Goal: Transaction & Acquisition: Purchase product/service

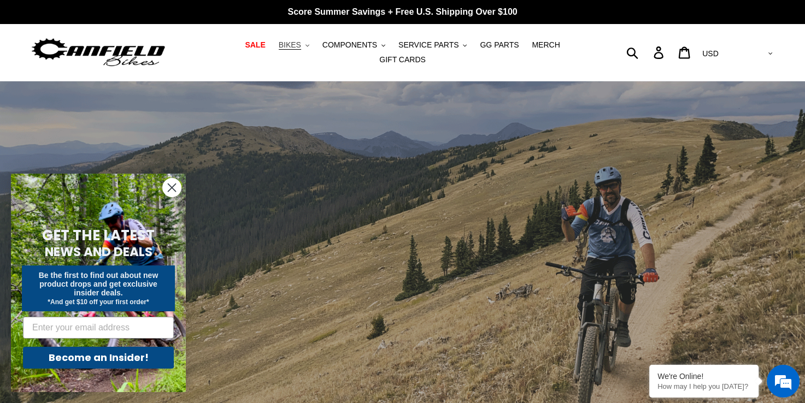
click at [279, 48] on span "BIKES" at bounding box center [290, 44] width 22 height 9
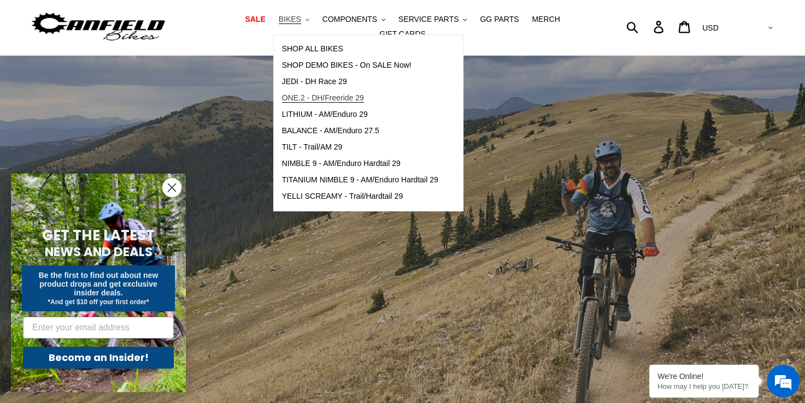
scroll to position [26, 0]
click at [308, 148] on span "TILT - Trail/AM 29" at bounding box center [312, 146] width 61 height 9
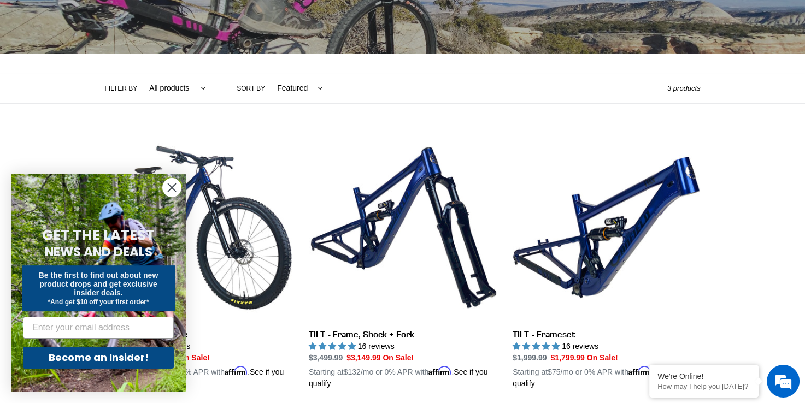
scroll to position [192, 0]
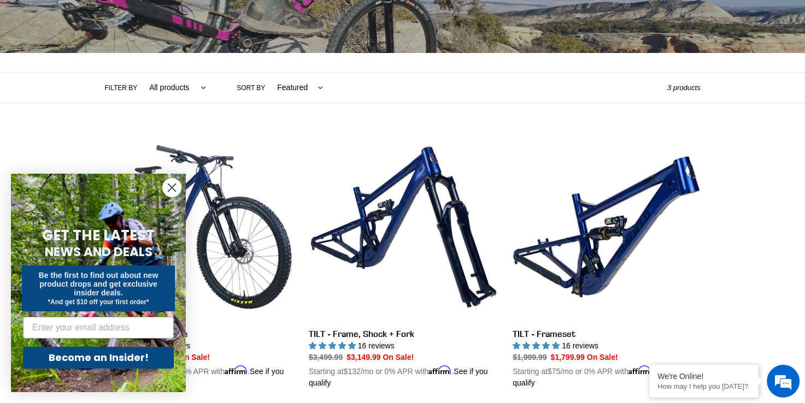
click at [168, 185] on circle "Close dialog" at bounding box center [172, 188] width 18 height 18
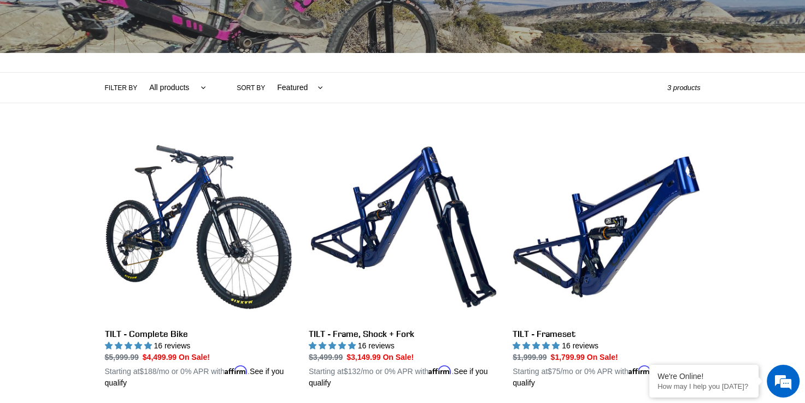
scroll to position [42, 0]
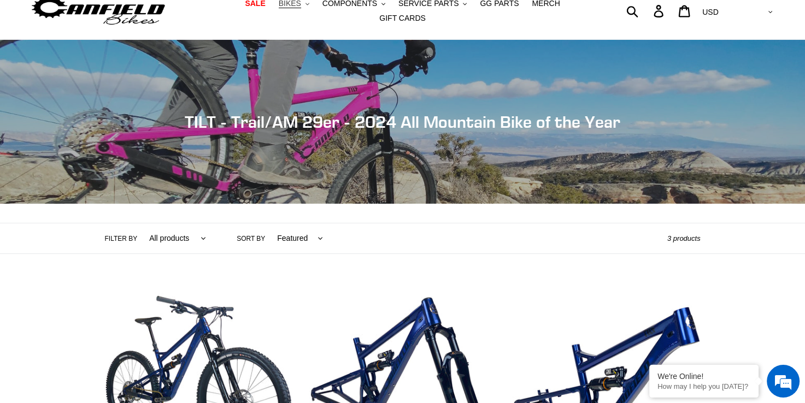
click at [279, 2] on span "BIKES" at bounding box center [290, 3] width 22 height 9
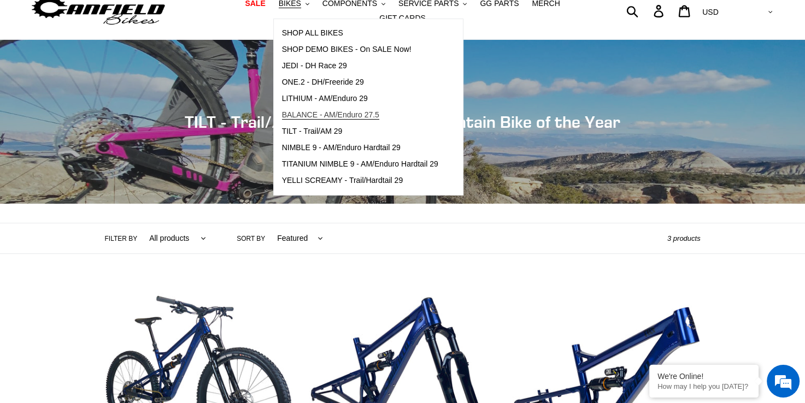
click at [336, 119] on span "BALANCE - AM/Enduro 27.5" at bounding box center [330, 114] width 97 height 9
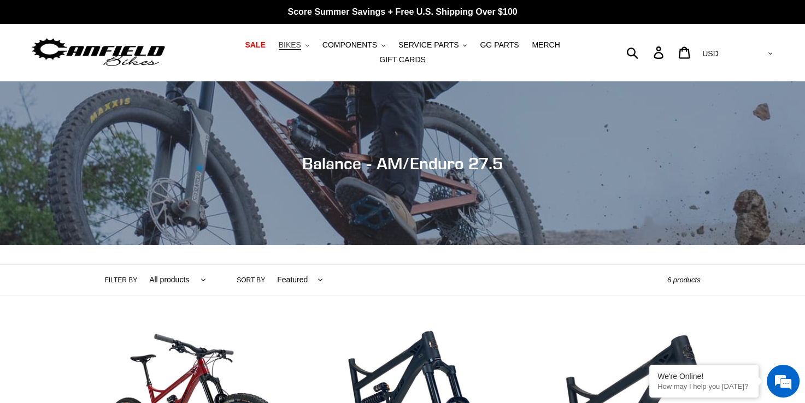
click at [279, 49] on span "BIKES" at bounding box center [290, 44] width 22 height 9
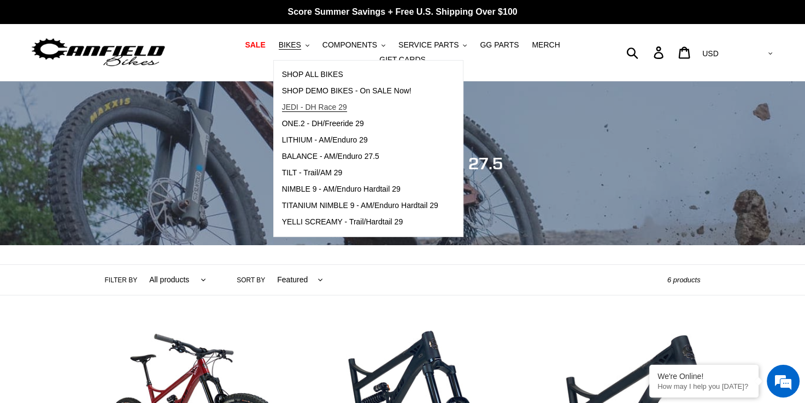
click at [296, 110] on span "JEDI - DH Race 29" at bounding box center [314, 107] width 65 height 9
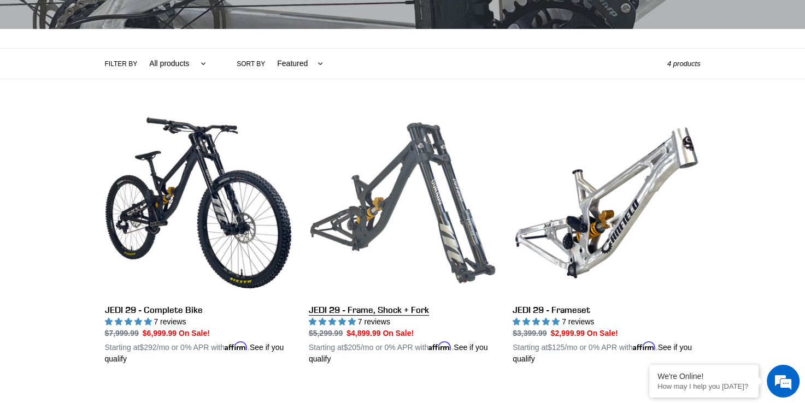
click at [417, 194] on link "JEDI 29 - Frame, Shock + Fork" at bounding box center [402, 237] width 187 height 256
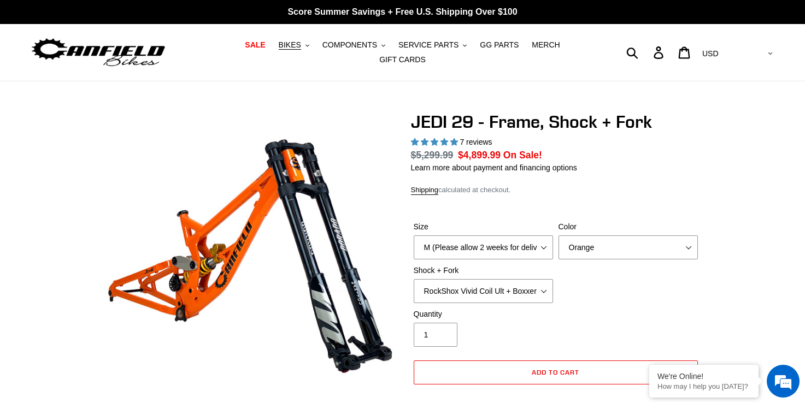
select select "highest-rating"
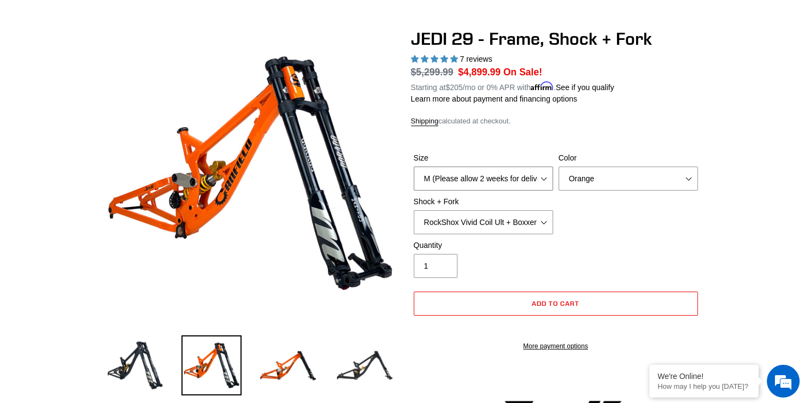
click at [486, 167] on select "M (Please allow 2 weeks for delivery) L (Please allow 2 weeks for delivery) XL" at bounding box center [483, 179] width 139 height 24
select select "XL"
click at [414, 167] on select "M (Please allow 2 weeks for delivery) L (Please allow 2 weeks for delivery) XL" at bounding box center [483, 179] width 139 height 24
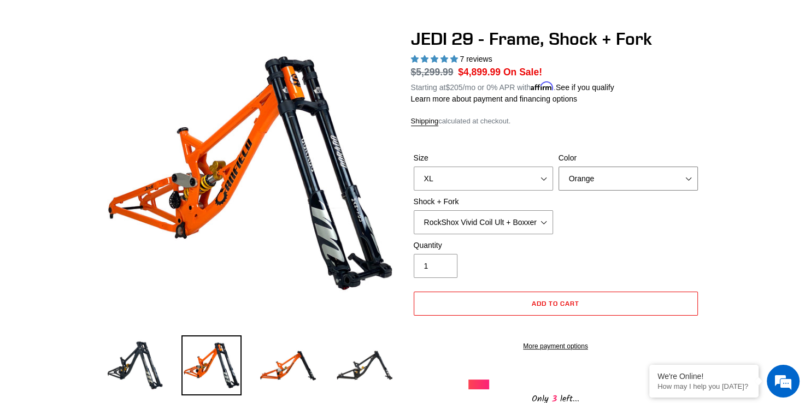
click at [584, 172] on select "Orange Stealth Black Raw" at bounding box center [627, 179] width 139 height 24
click at [558, 167] on select "Orange Stealth Black Raw" at bounding box center [627, 179] width 139 height 24
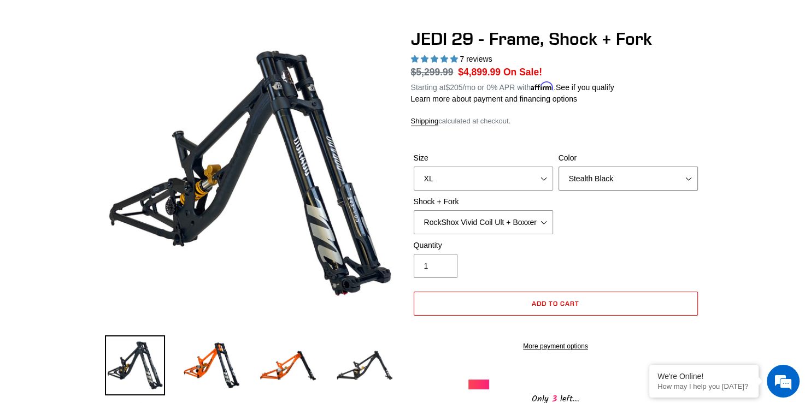
click at [592, 178] on select "Orange Stealth Black Raw" at bounding box center [627, 179] width 139 height 24
select select "Raw"
click at [558, 167] on select "Orange Stealth Black Raw" at bounding box center [627, 179] width 139 height 24
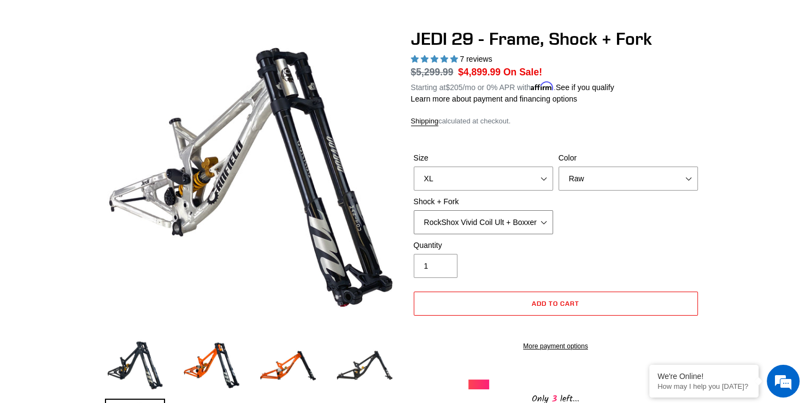
click at [500, 213] on select "RockShox Vivid Coil Ult + Boxxer RC2 C3 Ult Fox DHX2 250x75 + Fox 40 Float Grip…" at bounding box center [483, 222] width 139 height 24
select select "Fox DHX2 250x75 + Fox 40 Float Grip2"
click at [414, 210] on select "RockShox Vivid Coil Ult + Boxxer RC2 C3 Ult Fox DHX2 250x75 + Fox 40 Float Grip…" at bounding box center [483, 222] width 139 height 24
